Goal: Task Accomplishment & Management: Manage account settings

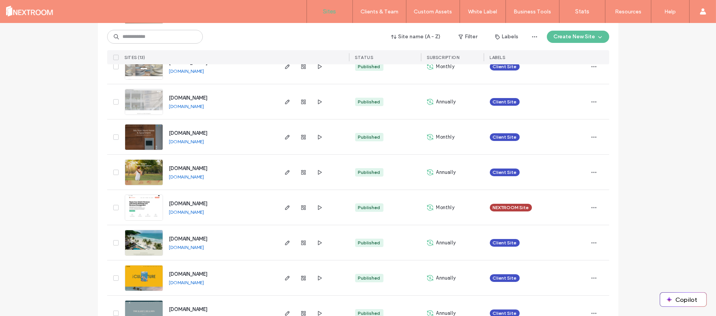
scroll to position [308, 0]
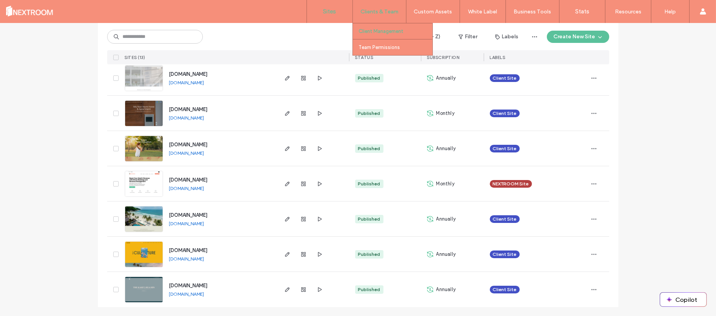
click at [377, 33] on label "Client Management" at bounding box center [381, 31] width 45 height 6
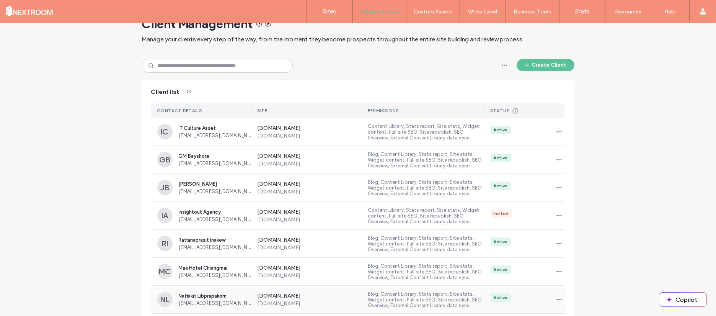
scroll to position [3, 0]
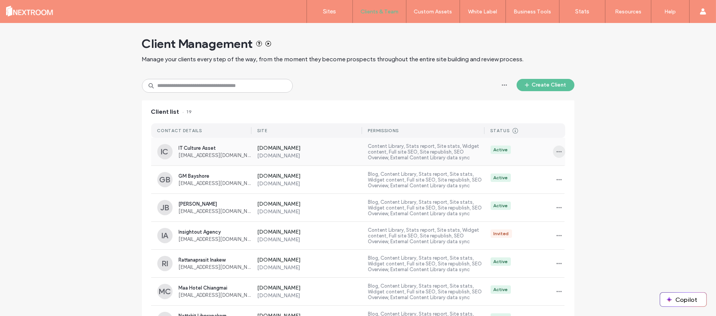
click at [556, 151] on icon "button" at bounding box center [559, 152] width 6 height 6
click at [568, 170] on span "Sites & Permissions" at bounding box center [588, 171] width 45 height 8
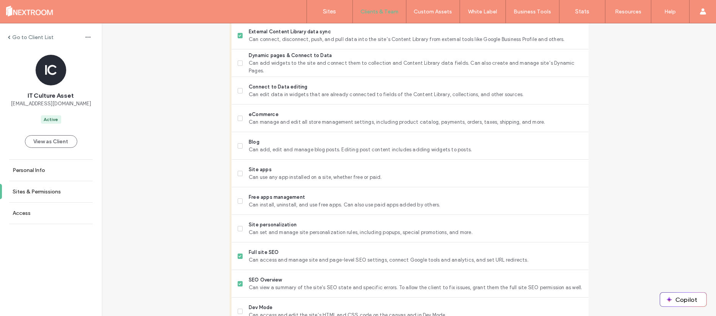
scroll to position [505, 0]
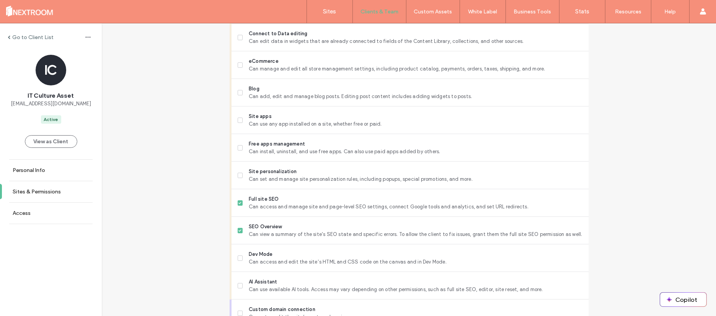
click at [16, 34] on label "Go to Client List" at bounding box center [32, 37] width 41 height 7
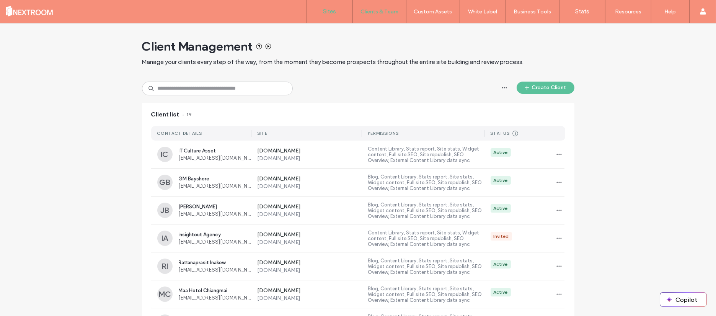
click at [328, 10] on label "Sites" at bounding box center [329, 11] width 13 height 7
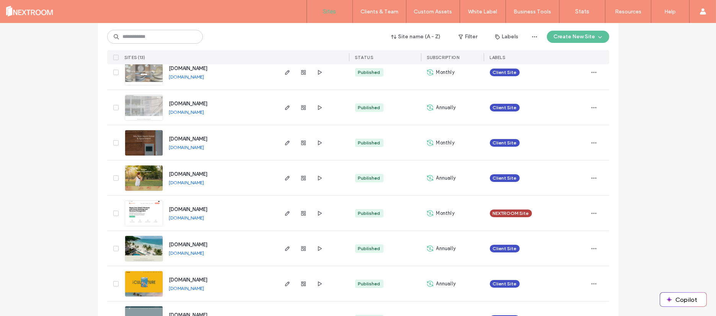
scroll to position [308, 0]
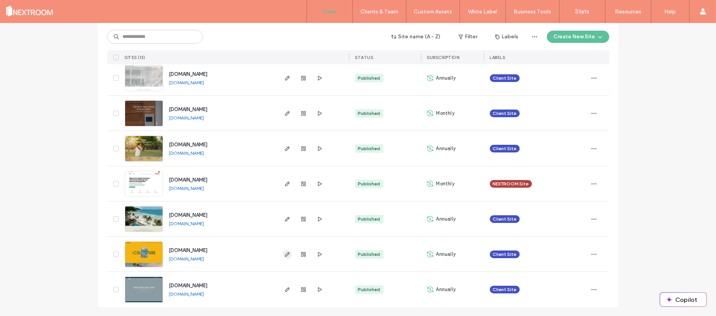
click at [284, 253] on icon "button" at bounding box center [287, 254] width 6 height 6
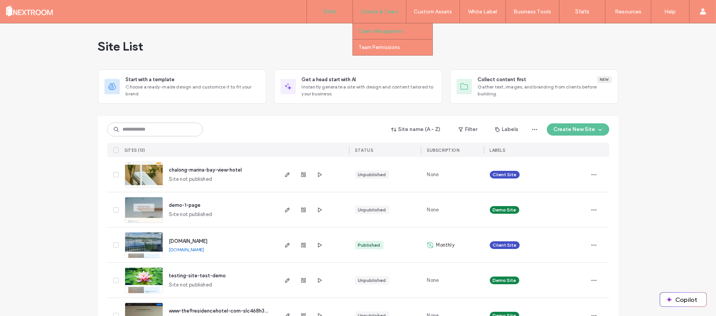
click at [376, 28] on label "Client Management" at bounding box center [381, 31] width 45 height 6
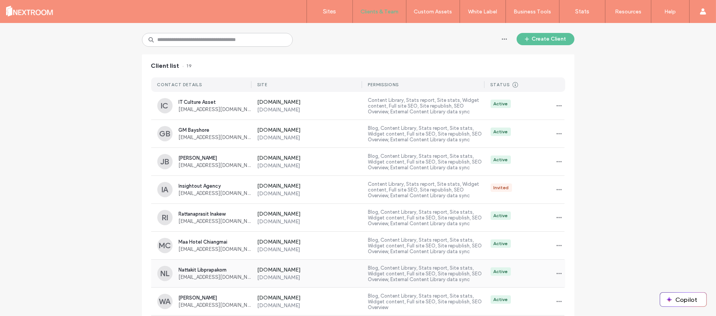
scroll to position [36, 0]
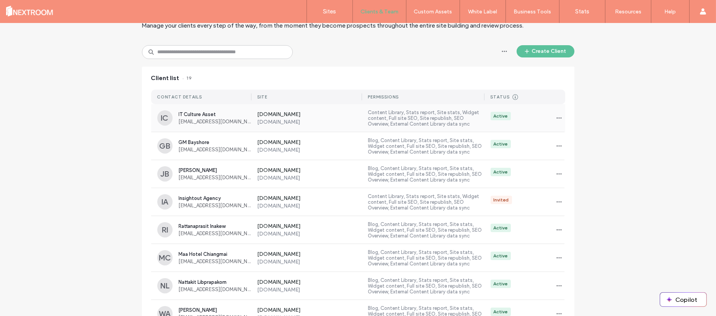
click at [560, 110] on div "www.theculturesamui.com www.theculturesamui.com Content Library, Stats report, …" at bounding box center [408, 118] width 314 height 28
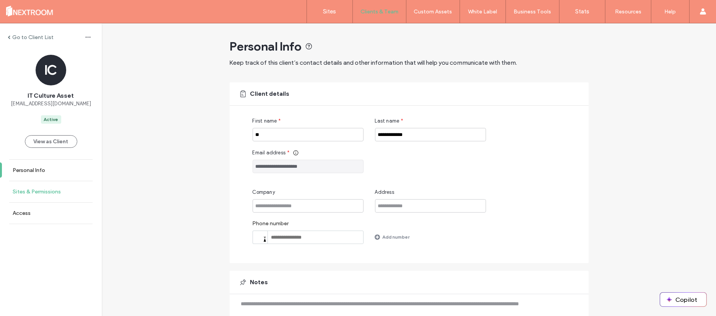
click at [42, 192] on label "Sites & Permissions" at bounding box center [37, 191] width 48 height 7
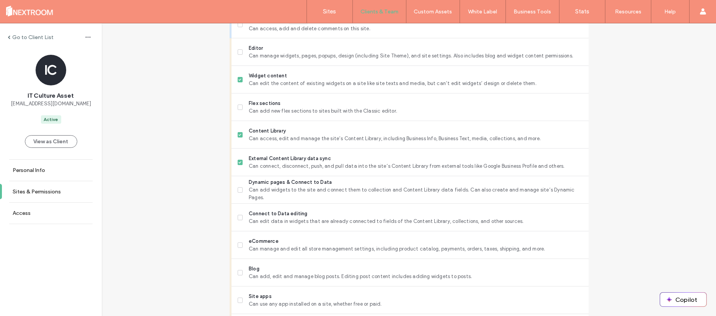
scroll to position [353, 0]
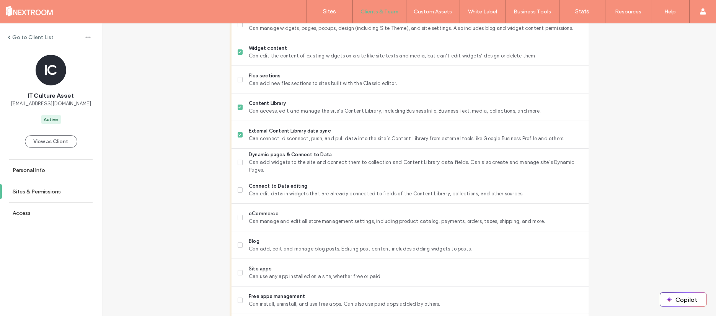
click at [214, 204] on div "Go to Client List IC IT Culture Asset it@thecultureasset.com Active View as Cli…" at bounding box center [409, 144] width 614 height 947
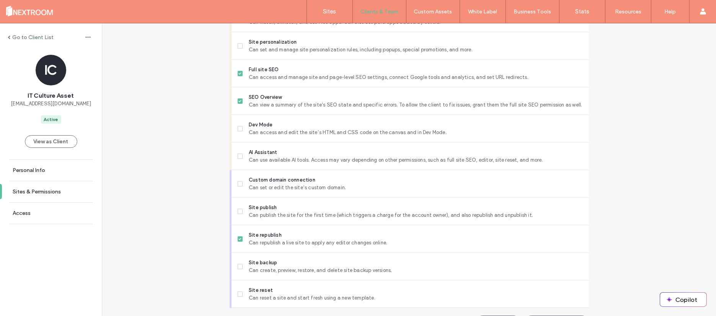
scroll to position [654, 0]
